Goal: Find specific page/section: Find specific page/section

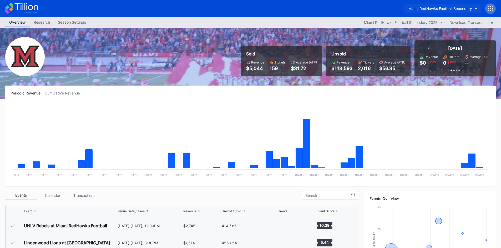
click at [450, 9] on div "Miami RedHawks Football Secondary" at bounding box center [440, 8] width 64 height 4
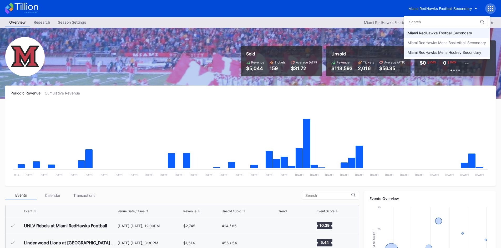
click at [424, 53] on div "Miami RedHawks Mens Hockey Secondary" at bounding box center [445, 52] width 74 height 4
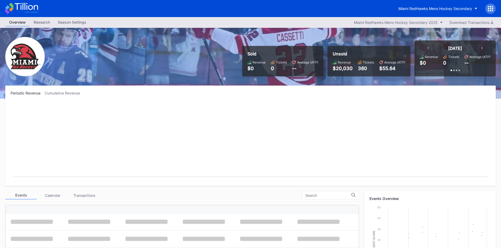
scroll to position [34, 0]
